Goal: Transaction & Acquisition: Purchase product/service

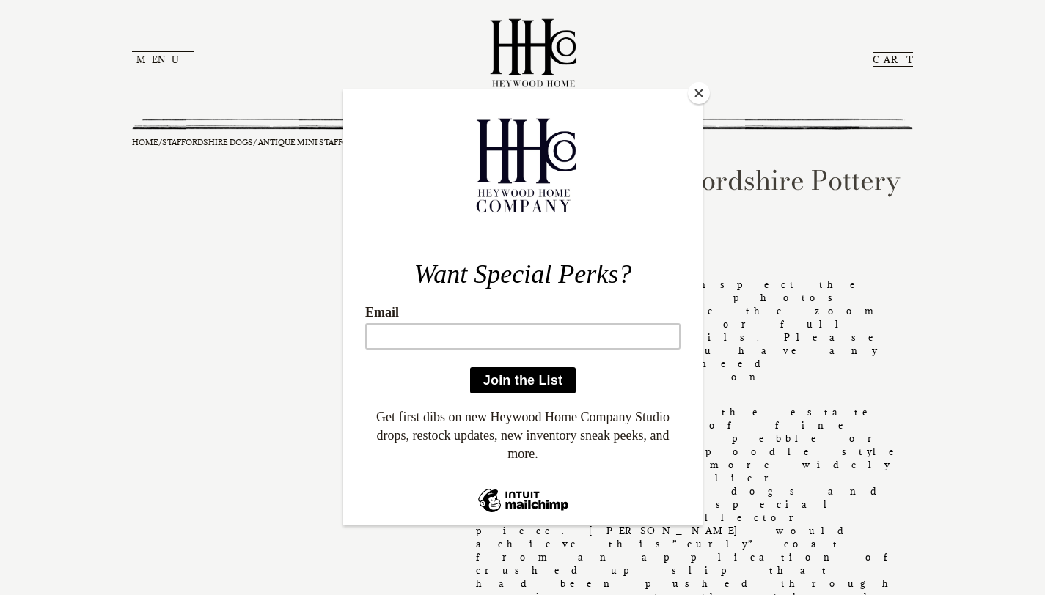
click at [694, 103] on button "Close" at bounding box center [699, 93] width 22 height 22
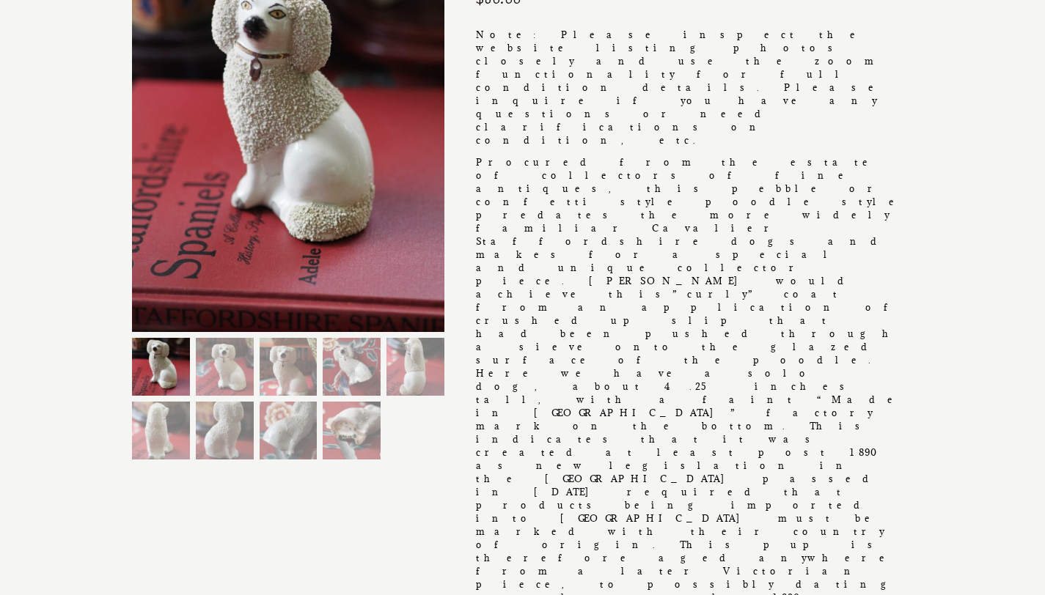
scroll to position [247, 0]
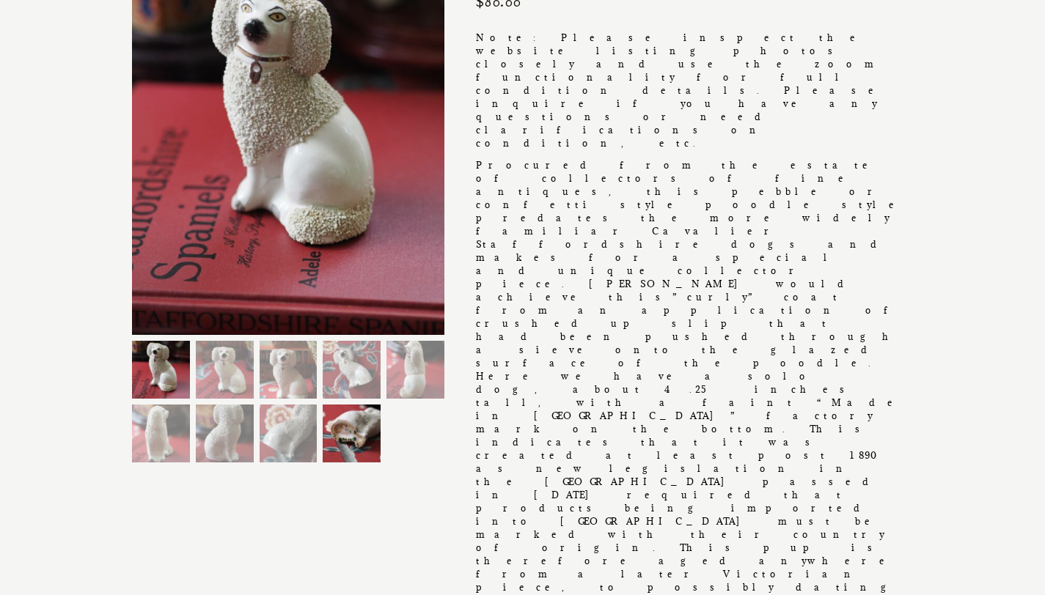
click at [344, 423] on img at bounding box center [352, 434] width 58 height 58
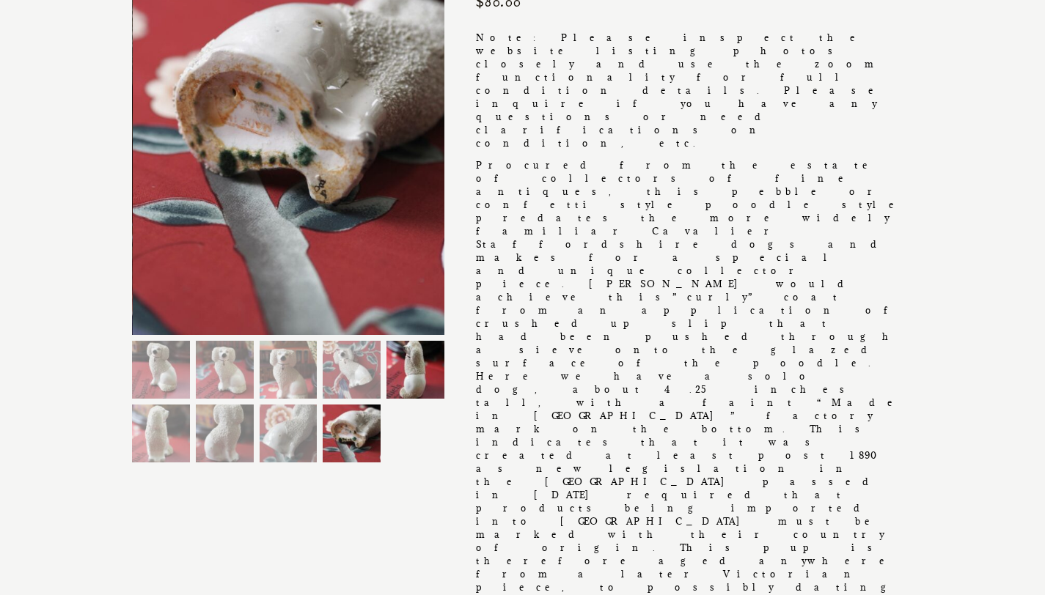
click at [408, 383] on img at bounding box center [415, 370] width 58 height 58
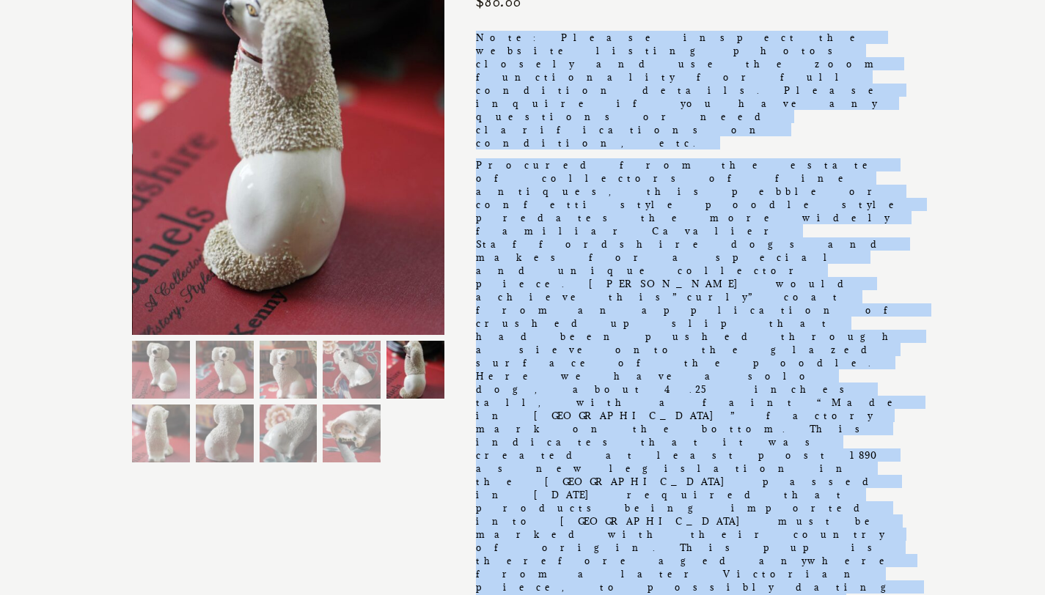
drag, startPoint x: 838, startPoint y: 293, endPoint x: 475, endPoint y: 39, distance: 442.8
click at [476, 39] on div "Note: Please inspect the website listing photos closely and use the zoom functi…" at bounding box center [694, 559] width 437 height 1056
copy div "Lore: Ipsumd sitamet con adipisc elitsed doeius tempori utl etd mag aliq enimad…"
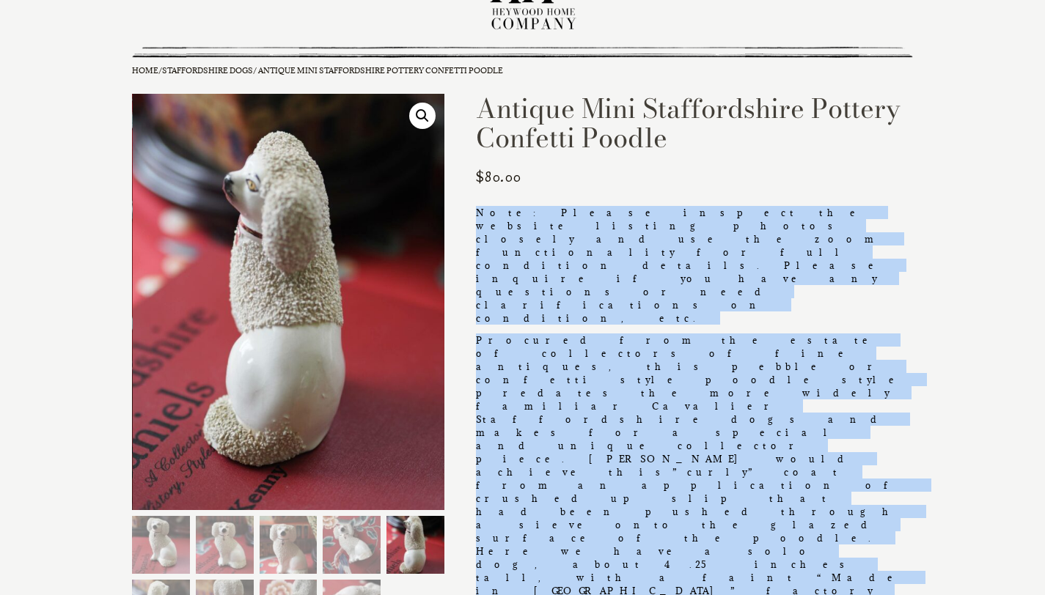
scroll to position [0, 0]
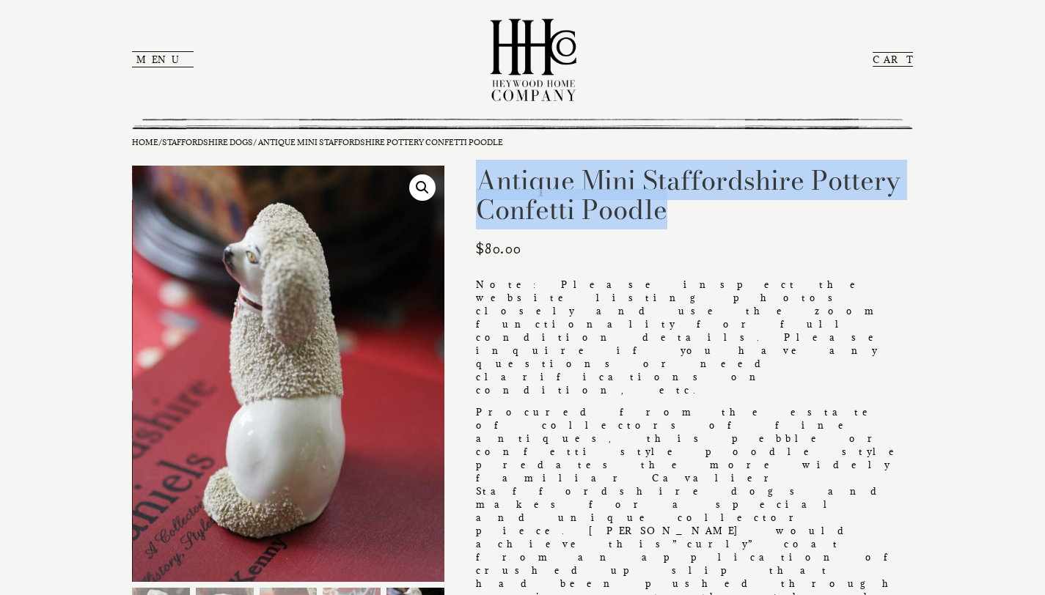
drag, startPoint x: 682, startPoint y: 211, endPoint x: 483, endPoint y: 188, distance: 200.1
click at [483, 188] on h1 "Antique Mini Staffordshire Pottery Confetti Poodle" at bounding box center [694, 195] width 437 height 59
copy h1 "Antique Mini Staffordshire Pottery Confetti Poodle"
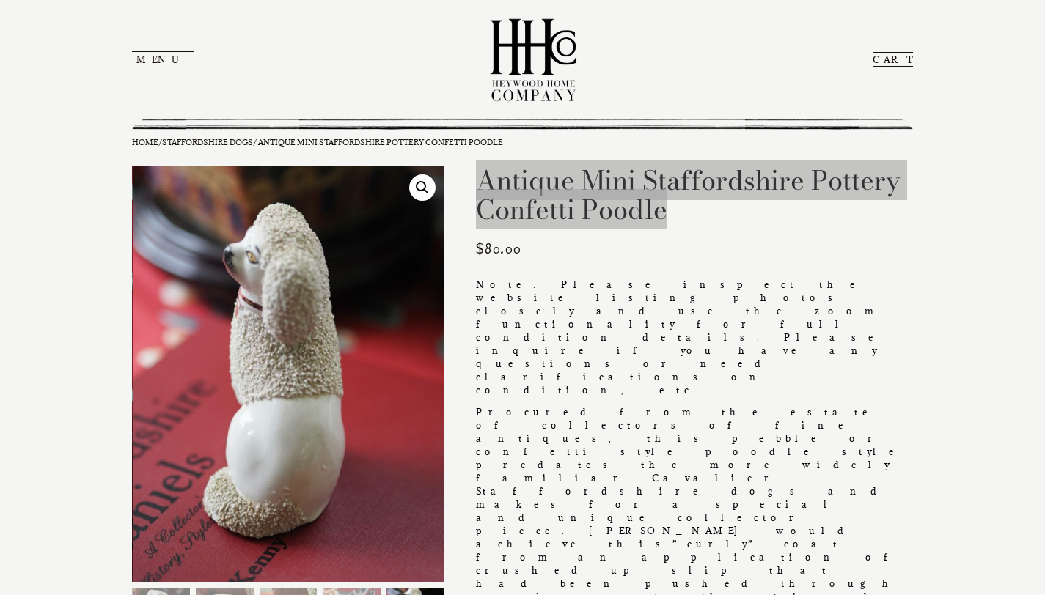
drag, startPoint x: 484, startPoint y: 188, endPoint x: 340, endPoint y: 9, distance: 229.5
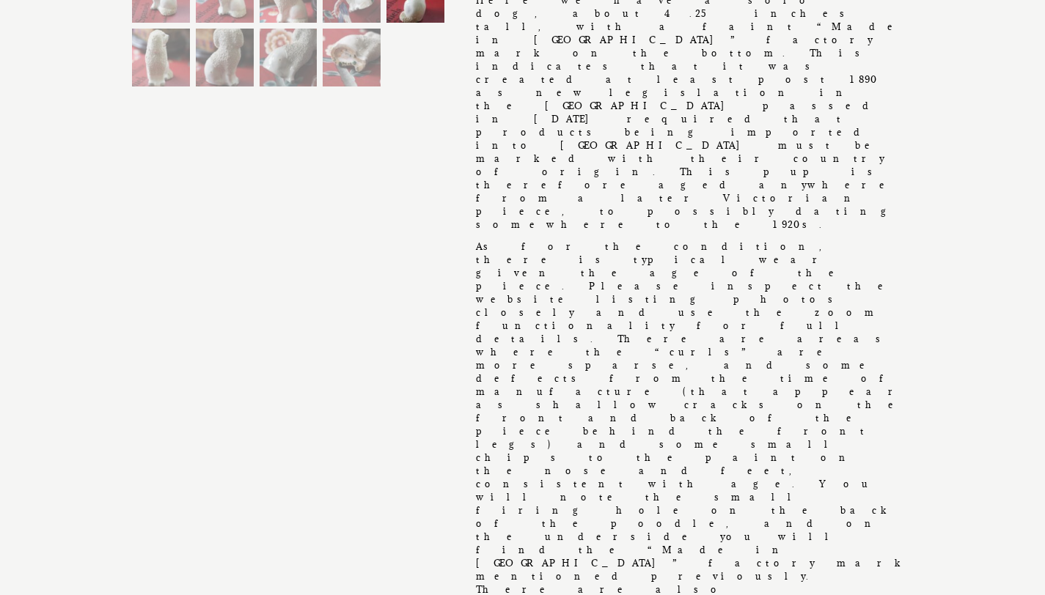
scroll to position [624, 0]
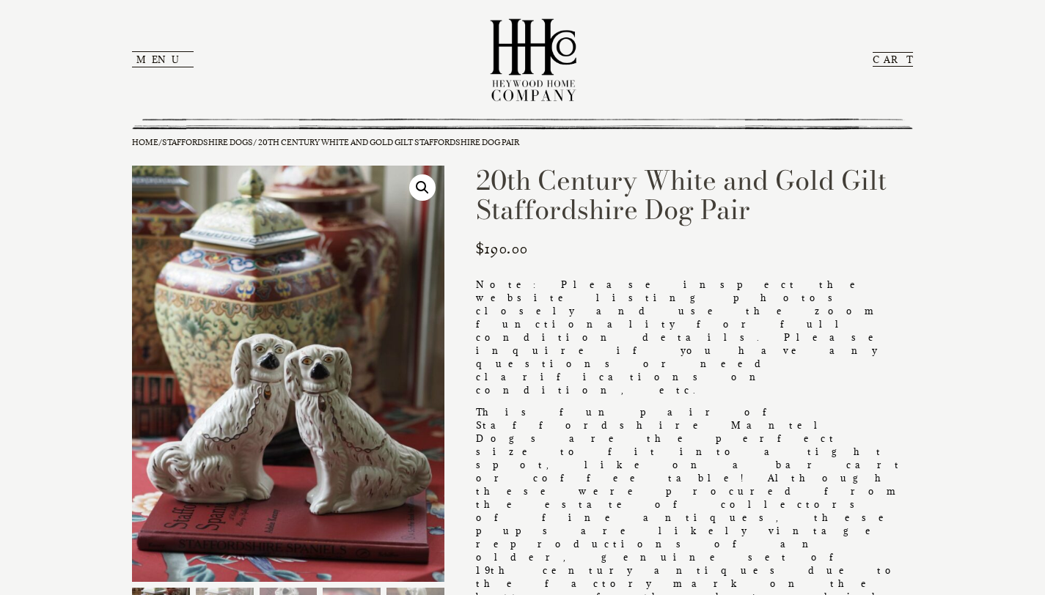
click at [378, 343] on img at bounding box center [288, 374] width 312 height 416
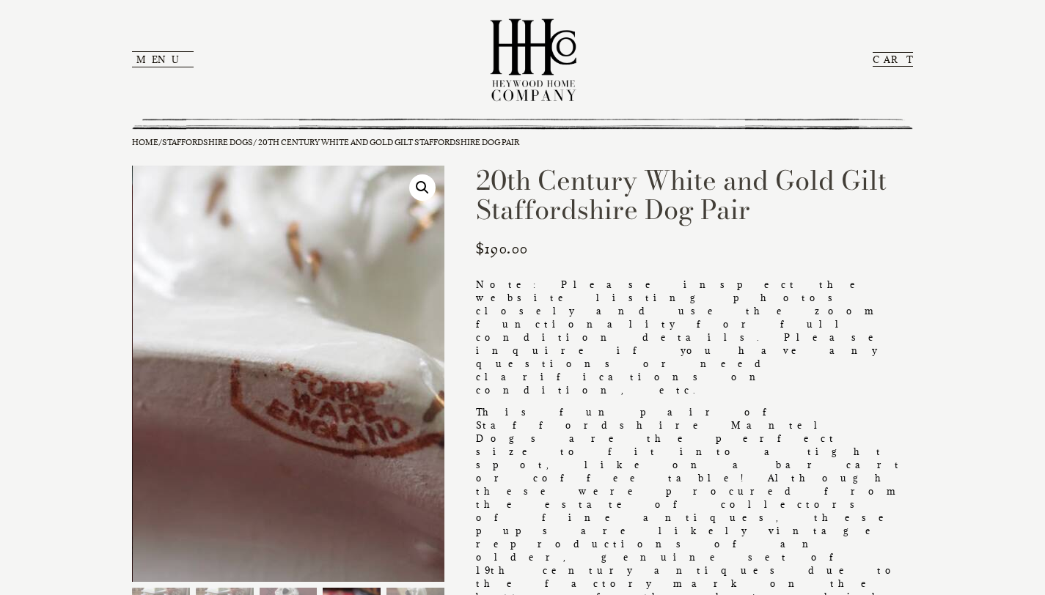
click at [285, 366] on img at bounding box center [298, 396] width 1126 height 1502
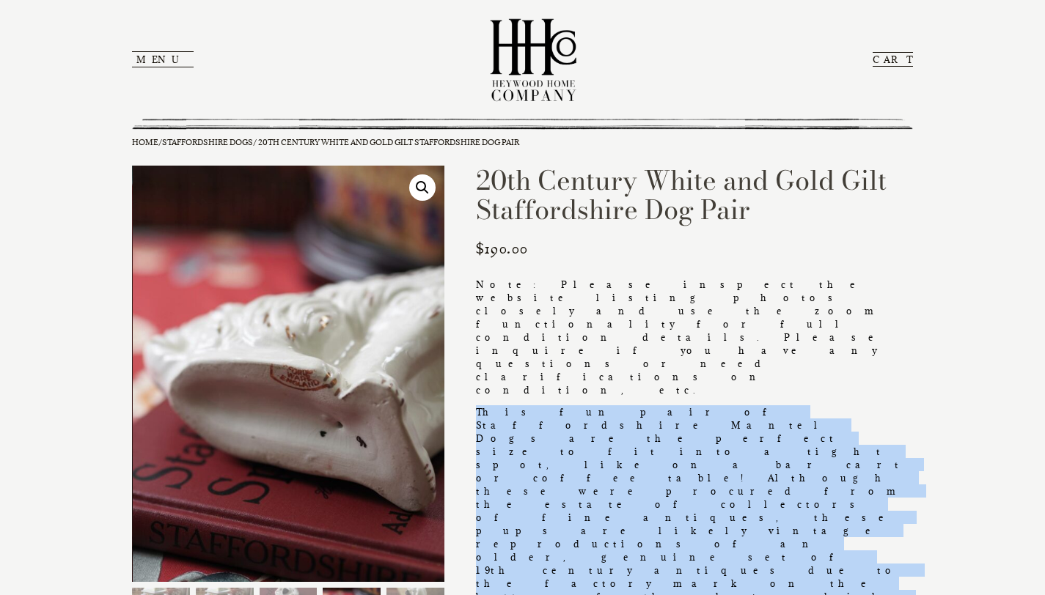
drag, startPoint x: 799, startPoint y: 422, endPoint x: 471, endPoint y: 310, distance: 347.1
copy p "This fun pair of Staffordshire Mantel Dogs are the perfect size to fit into a t…"
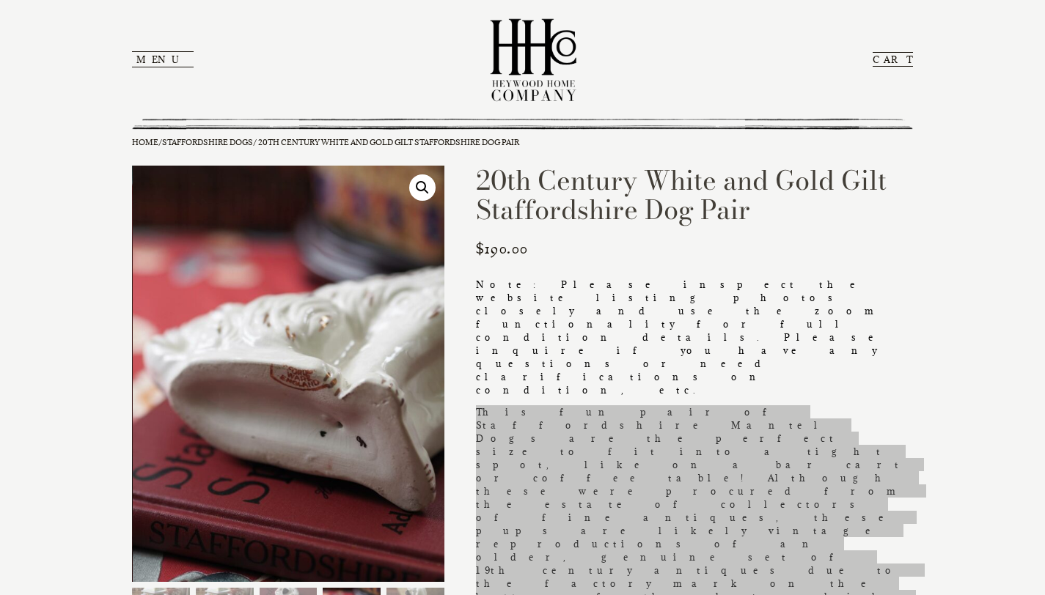
drag, startPoint x: 520, startPoint y: 343, endPoint x: 321, endPoint y: 0, distance: 396.5
